Goal: Task Accomplishment & Management: Use online tool/utility

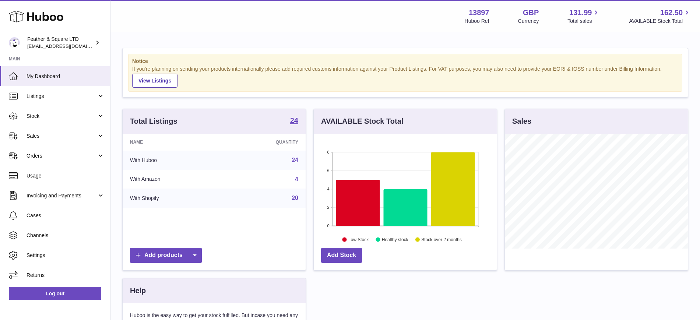
scroll to position [115, 183]
click at [48, 133] on span "Sales" at bounding box center [62, 136] width 70 height 7
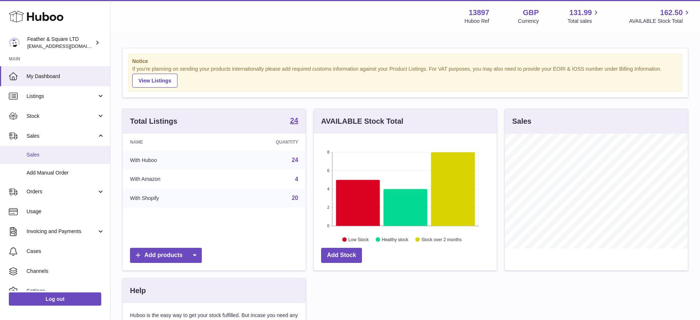
click at [53, 150] on link "Sales" at bounding box center [55, 155] width 110 height 18
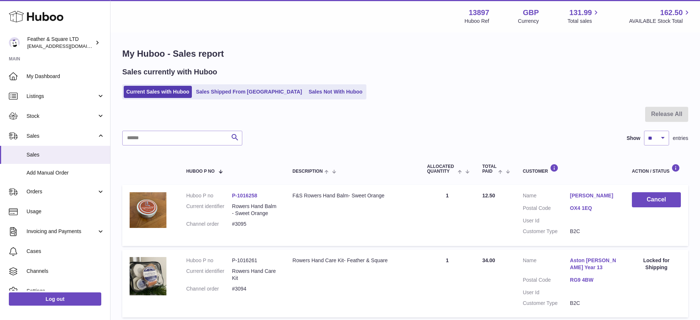
click at [282, 98] on ul "Current Sales with Huboo Sales Shipped From Huboo Sales Not With Huboo" at bounding box center [244, 91] width 244 height 15
click at [306, 87] on link "Sales Not With Huboo" at bounding box center [335, 92] width 59 height 12
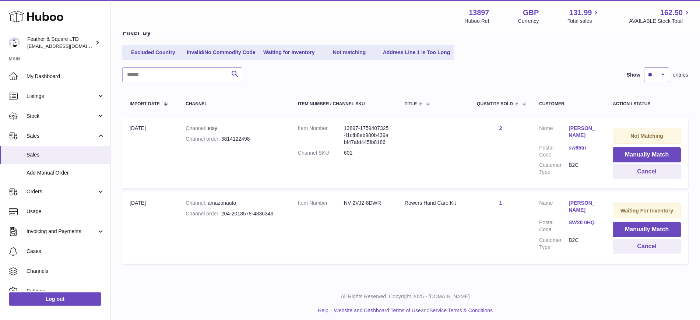
scroll to position [84, 0]
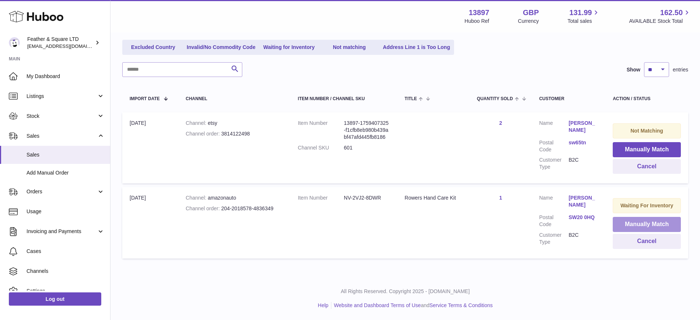
click at [623, 226] on button "Manually Match" at bounding box center [647, 224] width 68 height 15
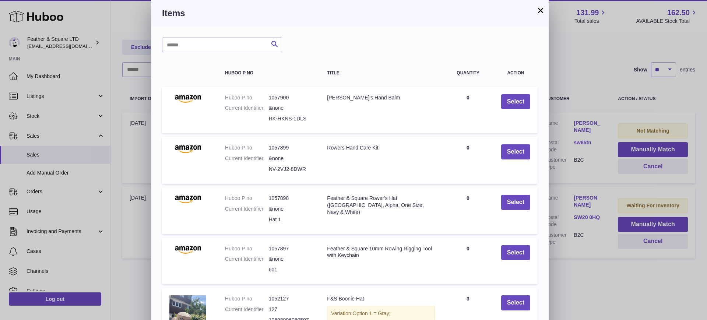
click at [193, 53] on div "Search Huboo P no Title Quantity Action Huboo P no 1057900 Current Identifier &…" at bounding box center [350, 216] width 398 height 378
click at [190, 51] on input "text" at bounding box center [222, 45] width 120 height 15
type input "**********"
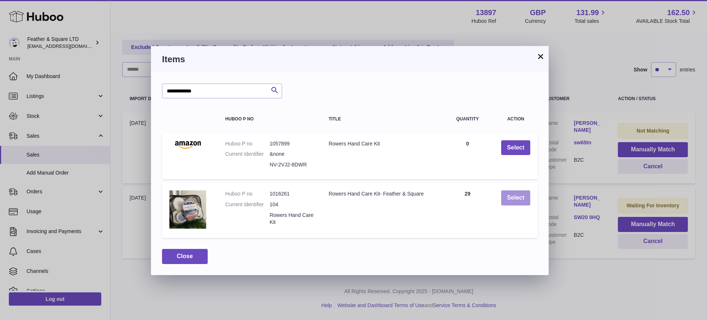
click at [518, 196] on button "Select" at bounding box center [516, 198] width 29 height 15
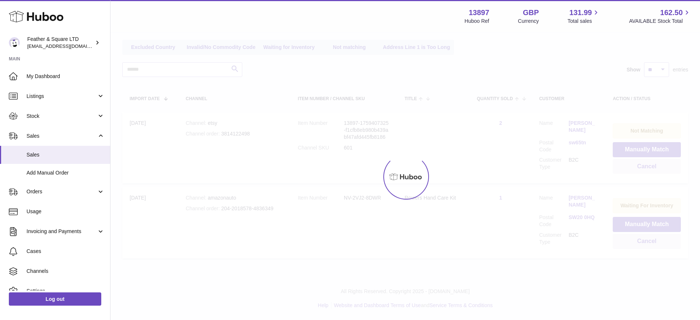
scroll to position [10, 0]
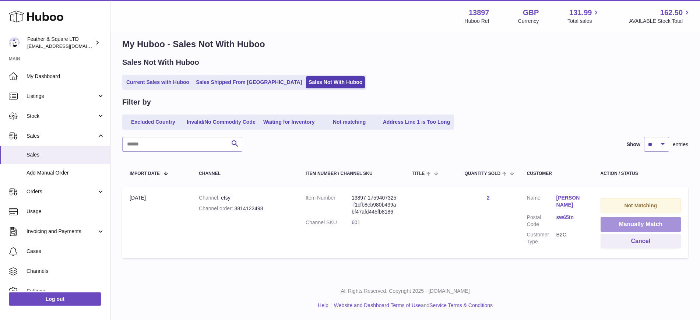
click at [626, 225] on button "Manually Match" at bounding box center [641, 224] width 80 height 15
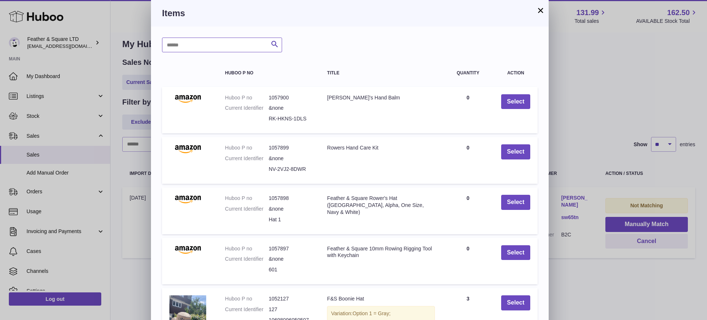
click at [220, 48] on input "text" at bounding box center [222, 45] width 120 height 15
type input "******"
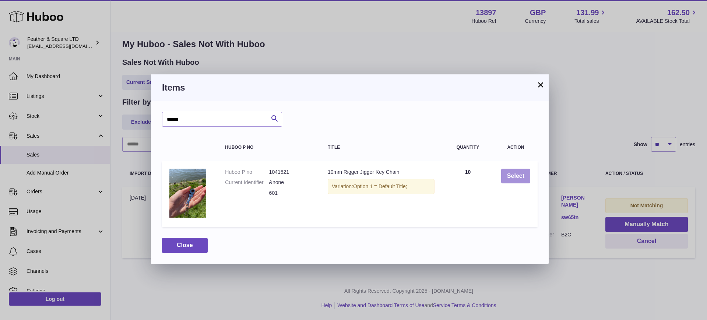
click at [510, 178] on button "Select" at bounding box center [516, 176] width 29 height 15
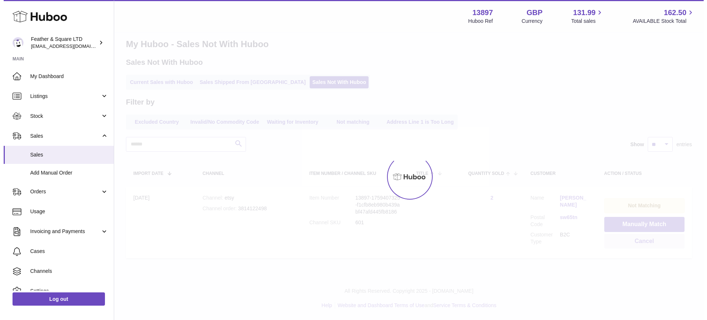
scroll to position [0, 0]
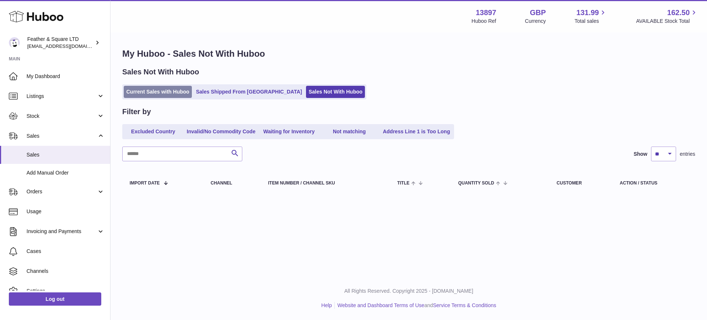
click at [139, 94] on link "Current Sales with Huboo" at bounding box center [158, 92] width 68 height 12
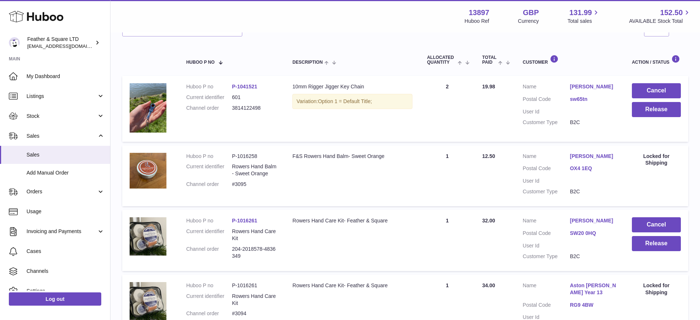
scroll to position [116, 0]
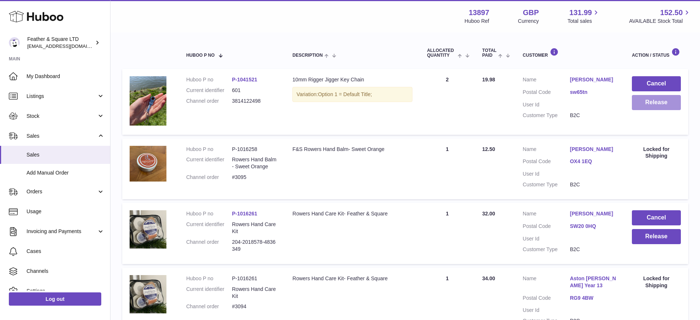
click at [665, 102] on button "Release" at bounding box center [656, 102] width 49 height 15
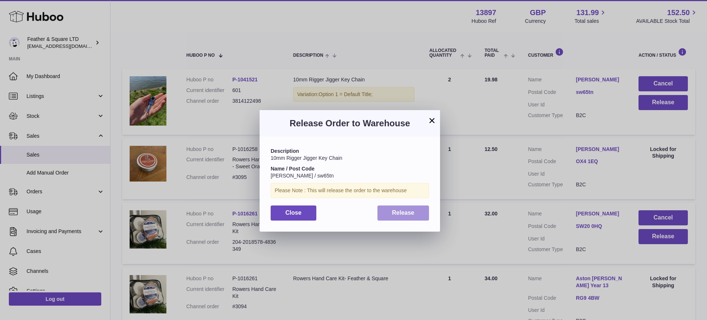
click at [418, 213] on button "Release" at bounding box center [404, 213] width 52 height 15
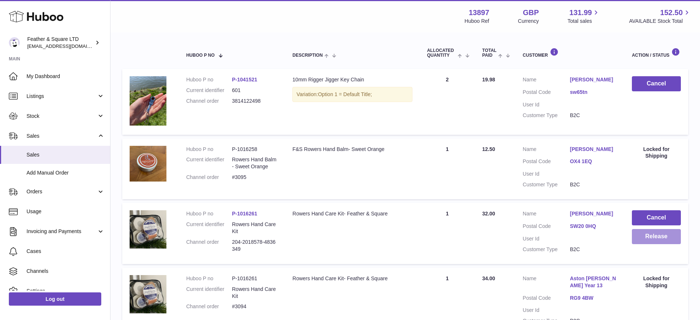
click at [667, 239] on button "Release" at bounding box center [656, 236] width 49 height 15
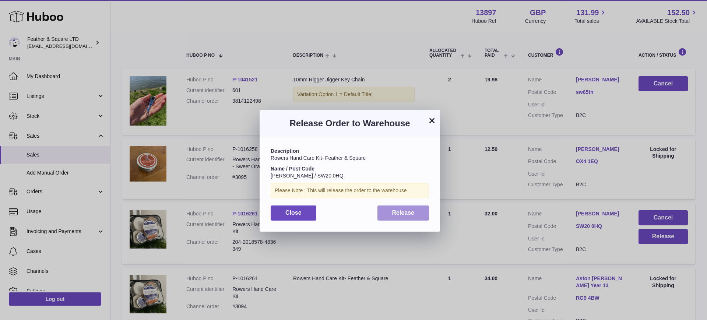
click at [412, 214] on span "Release" at bounding box center [403, 213] width 22 height 6
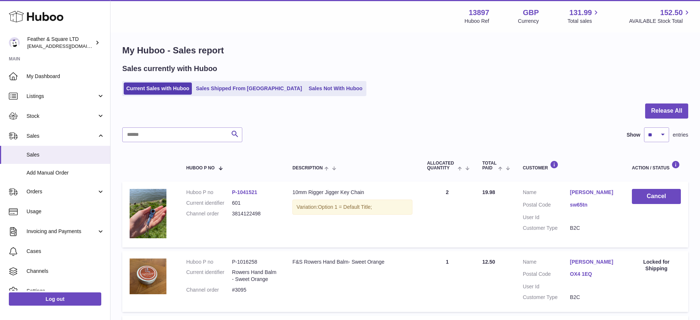
scroll to position [0, 0]
